Goal: Navigation & Orientation: Find specific page/section

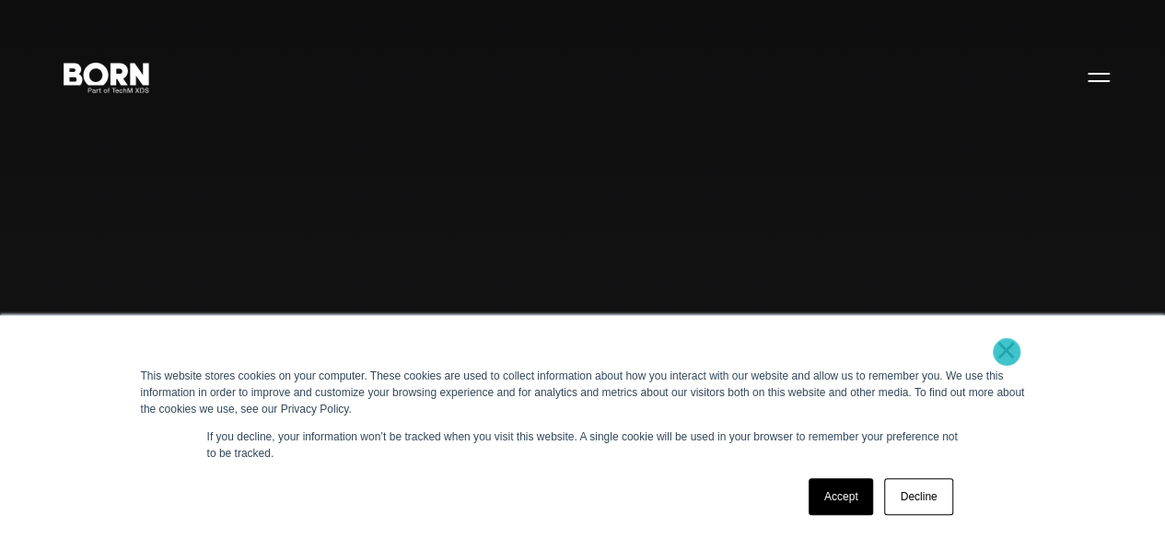
click at [1006, 352] on link "×" at bounding box center [1006, 350] width 22 height 17
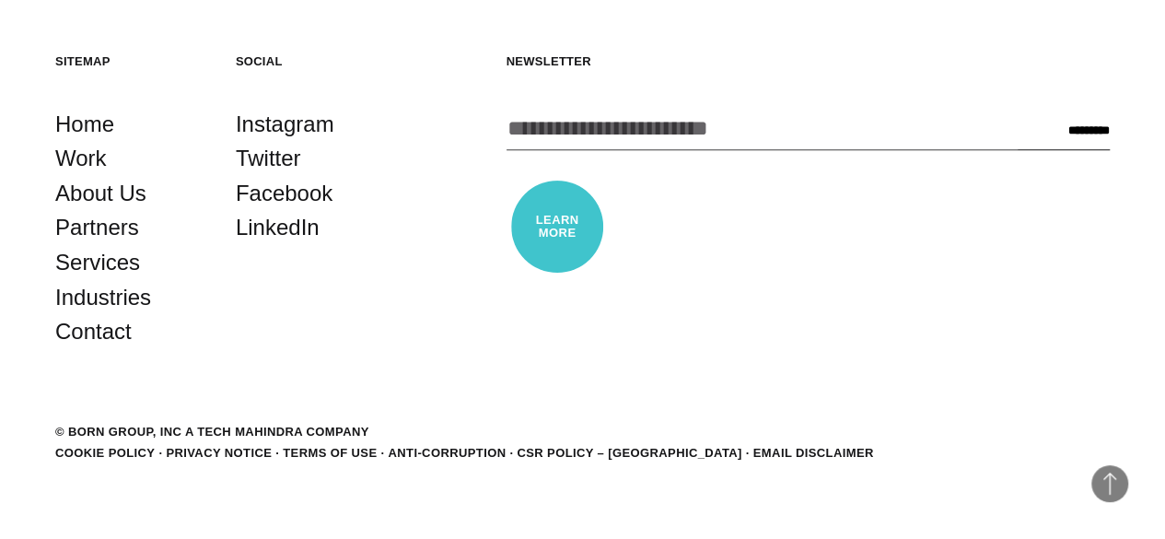
scroll to position [4201, 0]
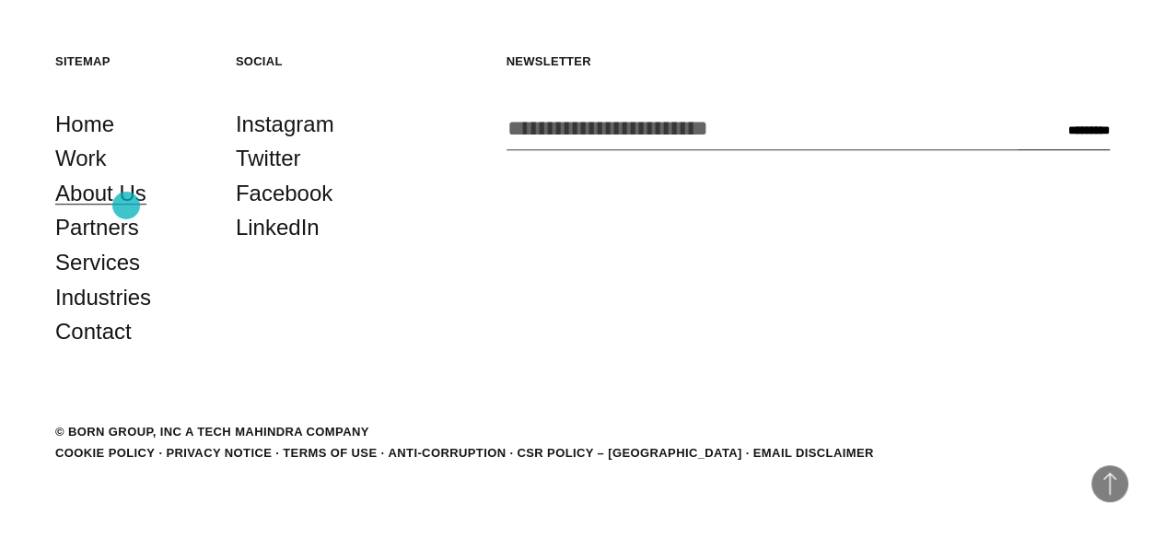
click at [126, 205] on link "About Us" at bounding box center [100, 193] width 91 height 35
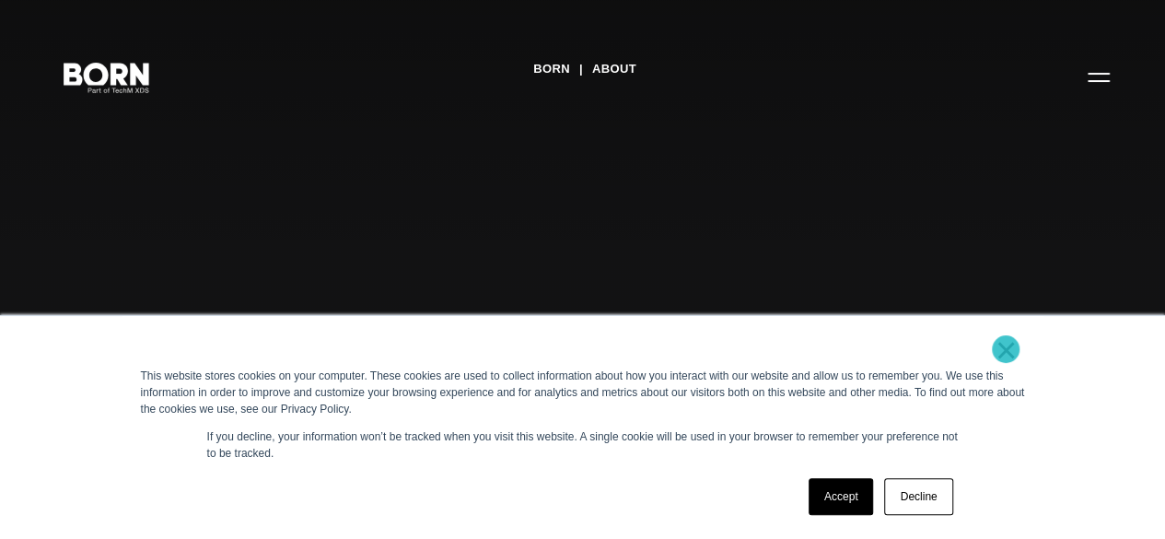
click at [1005, 349] on link "×" at bounding box center [1006, 350] width 22 height 17
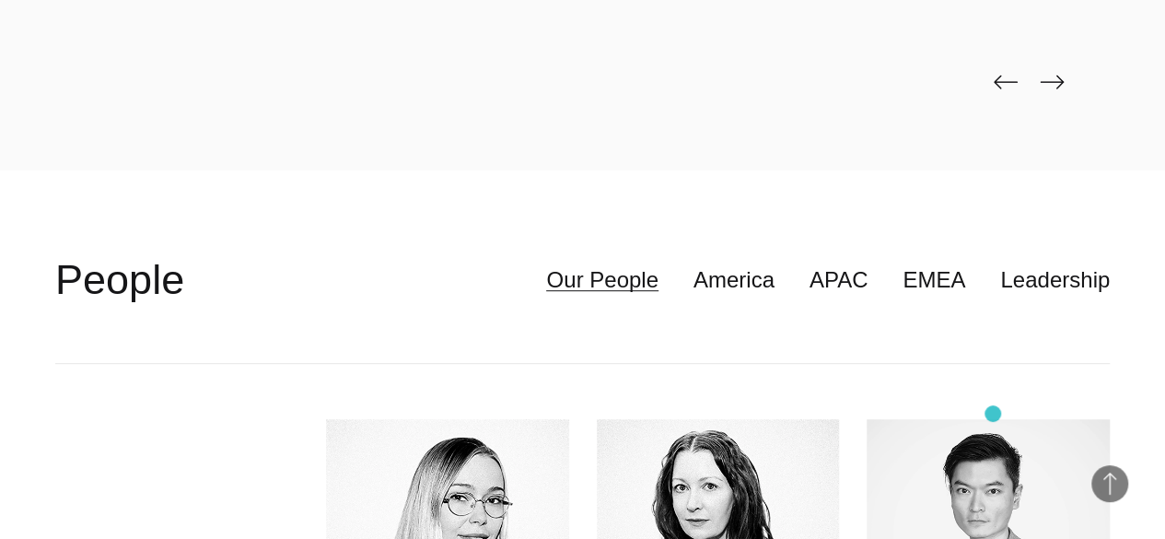
scroll to position [3867, 0]
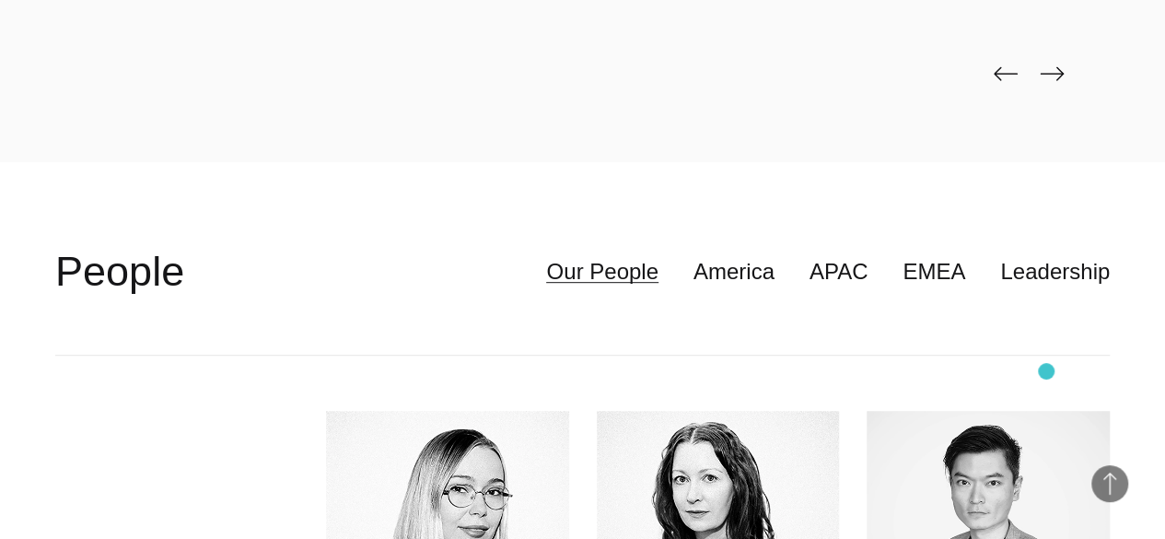
click at [1042, 81] on img at bounding box center [1052, 73] width 24 height 15
click at [1040, 81] on img at bounding box center [1052, 73] width 24 height 15
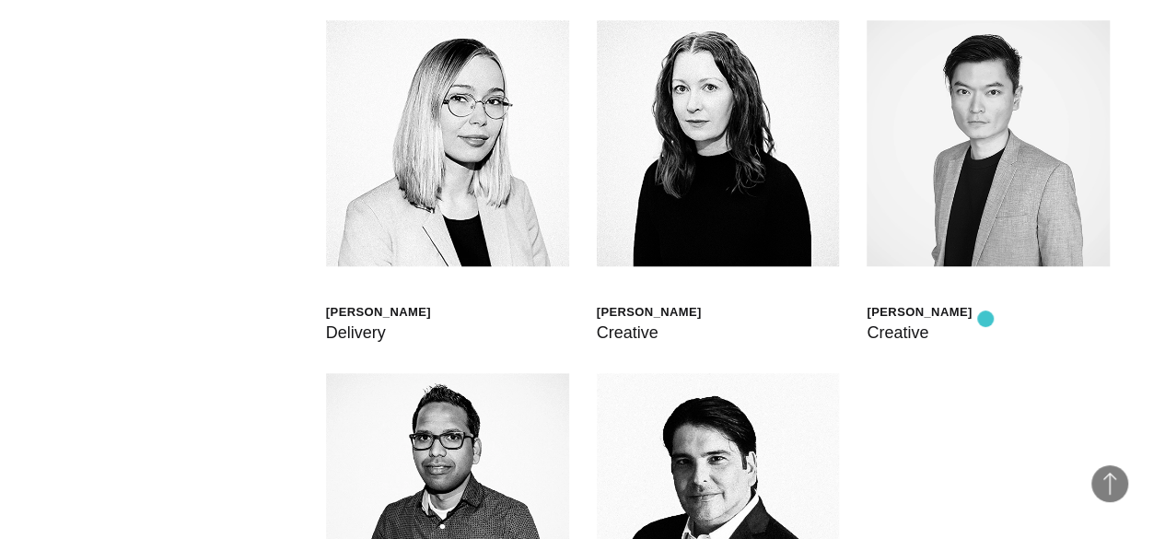
scroll to position [4143, 0]
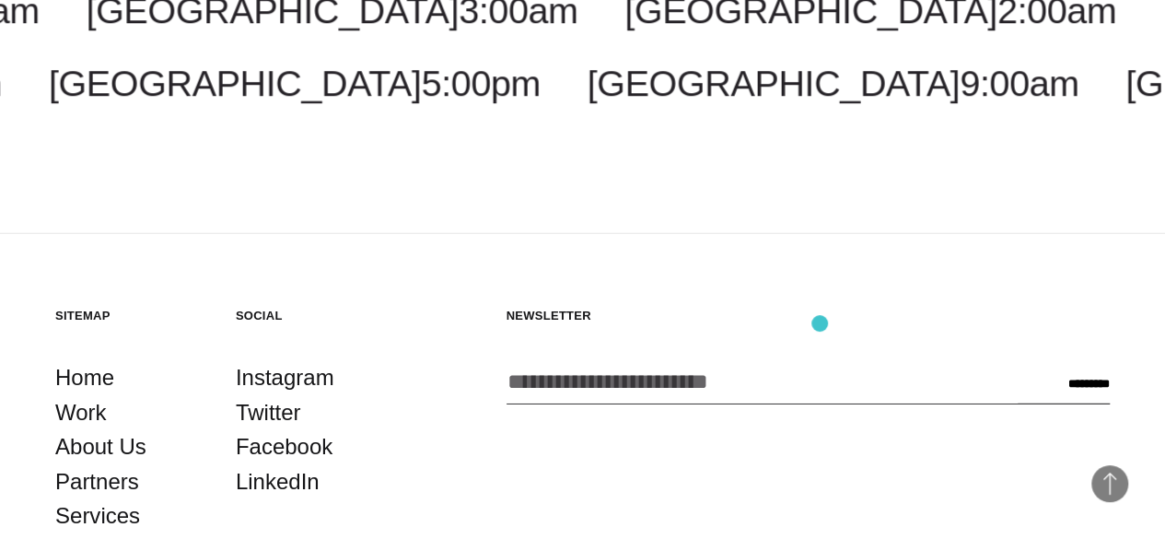
scroll to position [5893, 0]
